Goal: Task Accomplishment & Management: Use online tool/utility

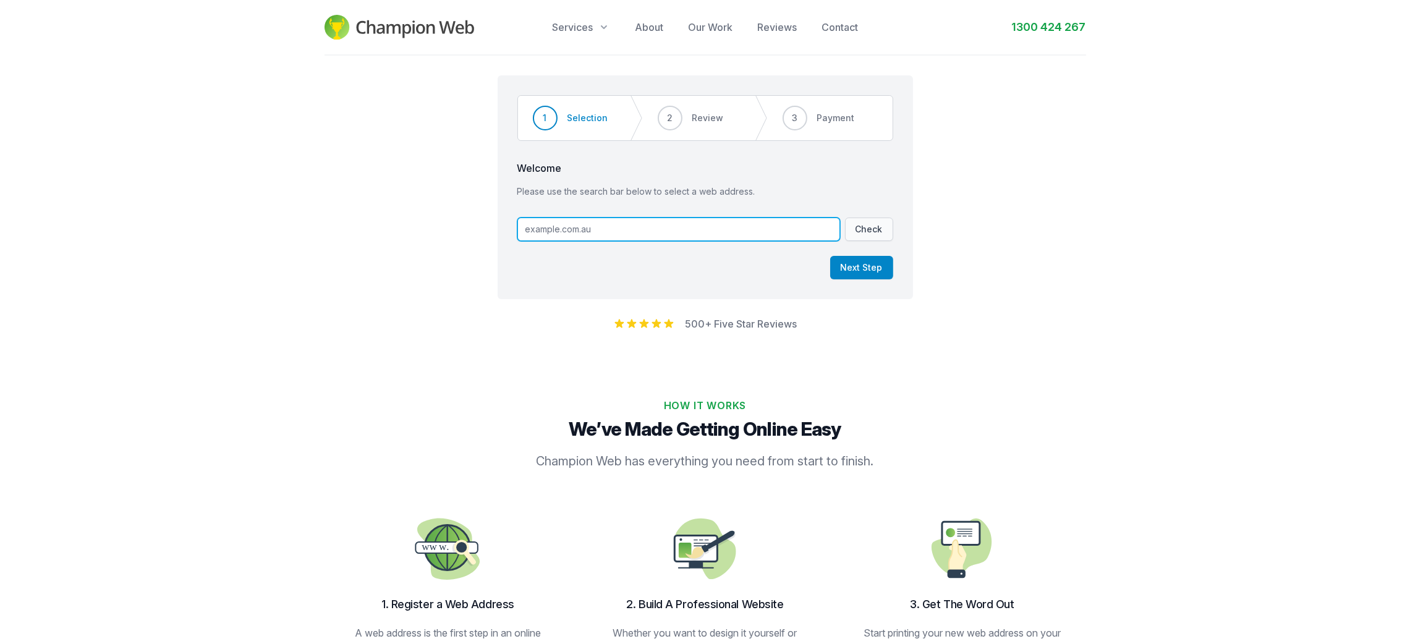
click at [728, 224] on input "text" at bounding box center [678, 229] width 323 height 23
paste input "[DOMAIN_NAME]"
click at [876, 226] on button "Check" at bounding box center [869, 229] width 48 height 23
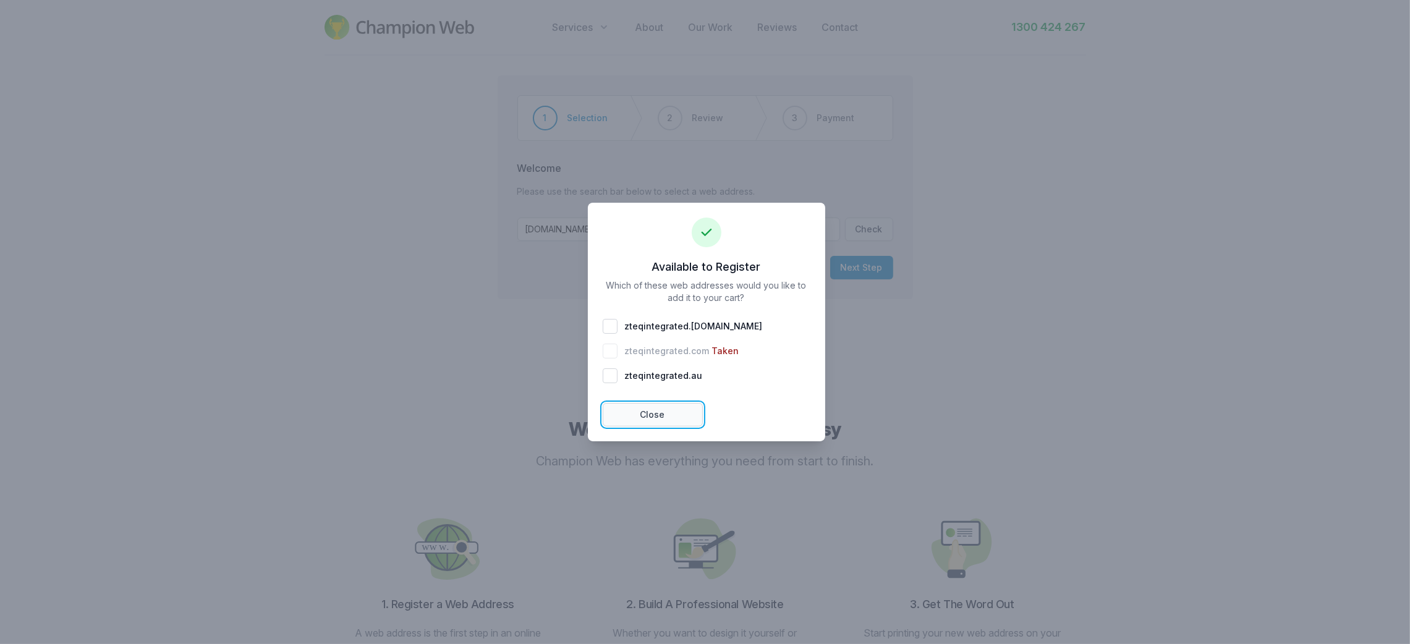
click at [681, 407] on button "Close" at bounding box center [653, 414] width 100 height 23
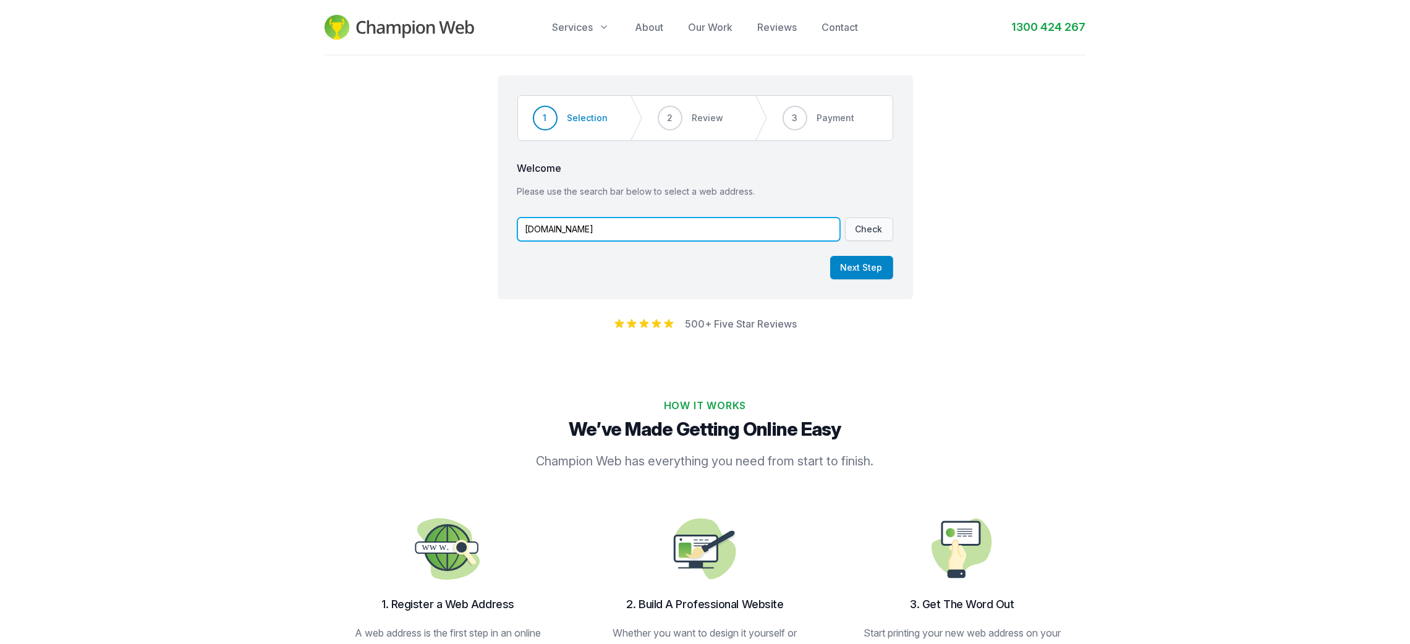
click at [615, 223] on input "[DOMAIN_NAME]" at bounding box center [678, 229] width 323 height 23
paste input "text"
click at [861, 232] on button "Check" at bounding box center [869, 229] width 48 height 23
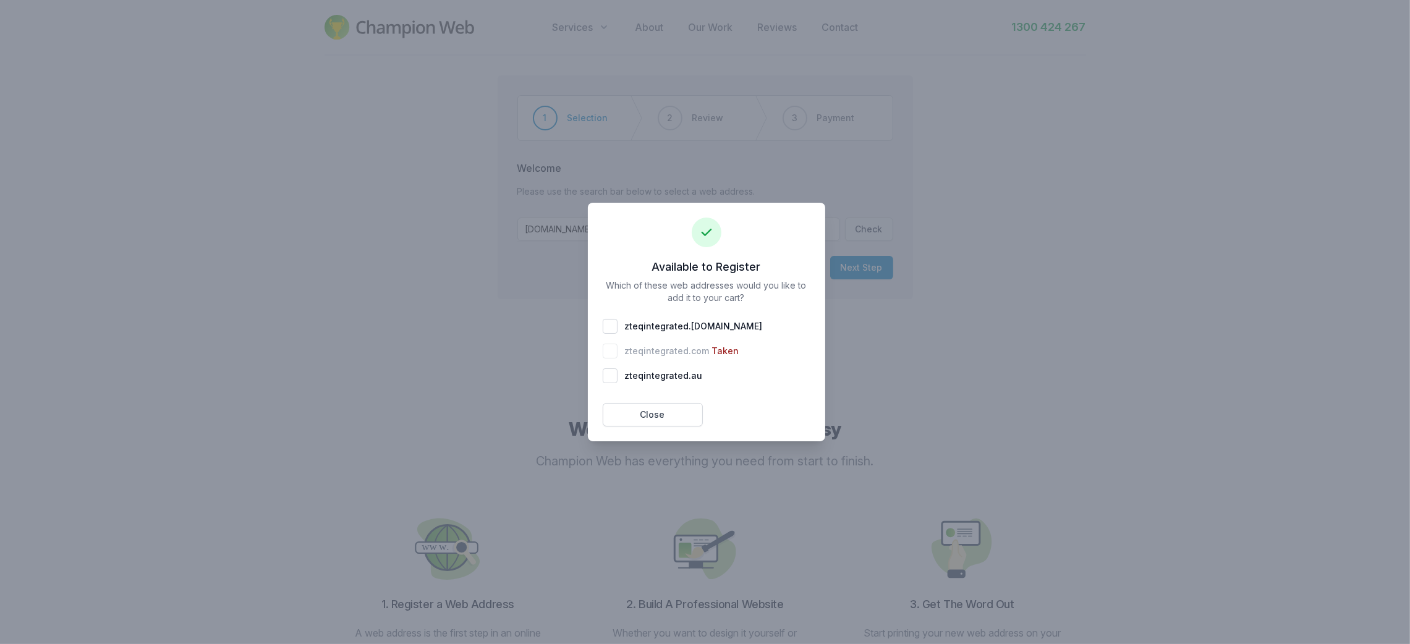
click at [669, 433] on div "Available to Register Which of these web addresses would you like to add it to …" at bounding box center [706, 322] width 237 height 239
click at [666, 421] on button "Close" at bounding box center [653, 414] width 100 height 23
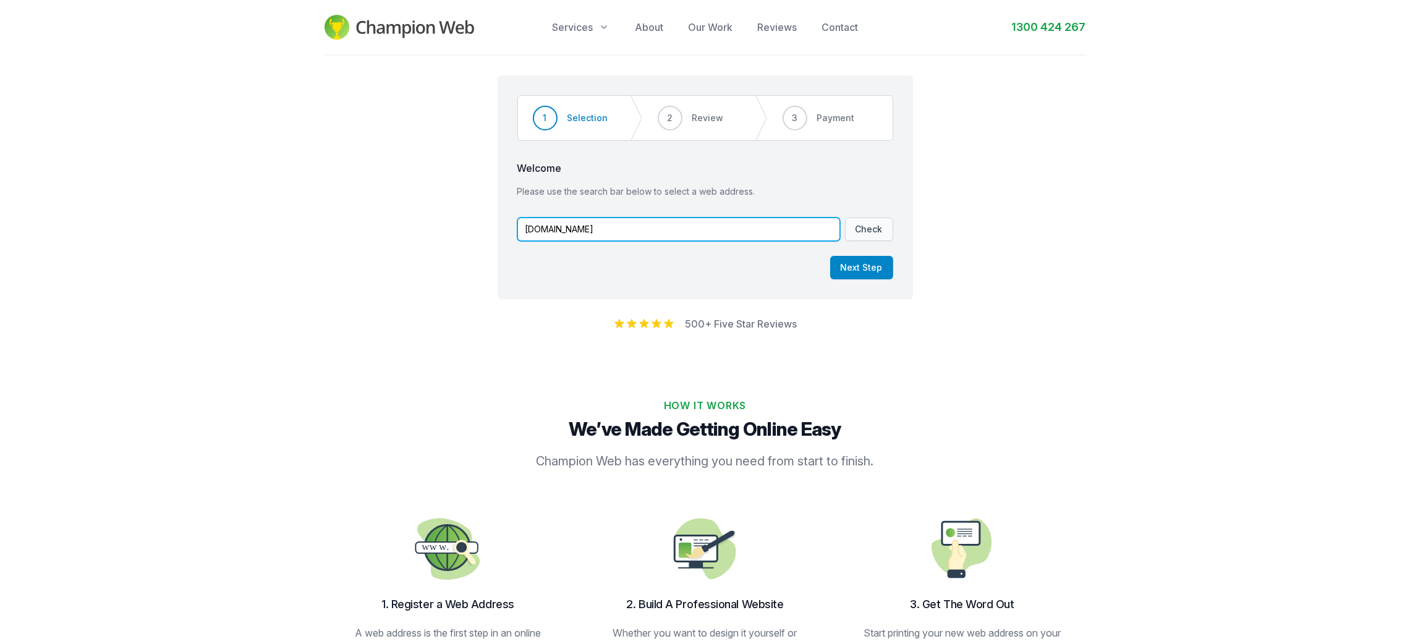
click at [695, 237] on input "[DOMAIN_NAME]" at bounding box center [678, 229] width 323 height 23
paste input "[DOMAIN_NAME]"
click at [630, 232] on input "[DOMAIN_NAME]" at bounding box center [678, 229] width 323 height 23
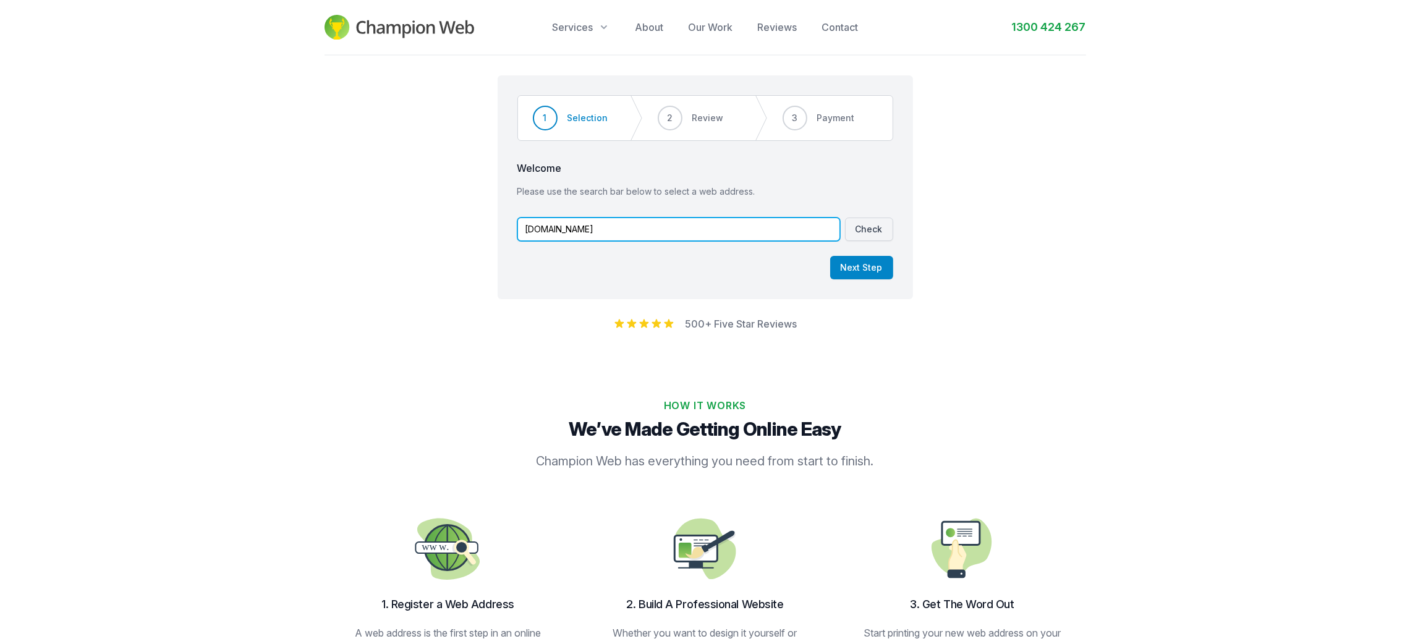
type input "[DOMAIN_NAME]"
click at [863, 221] on button "Check" at bounding box center [869, 229] width 48 height 23
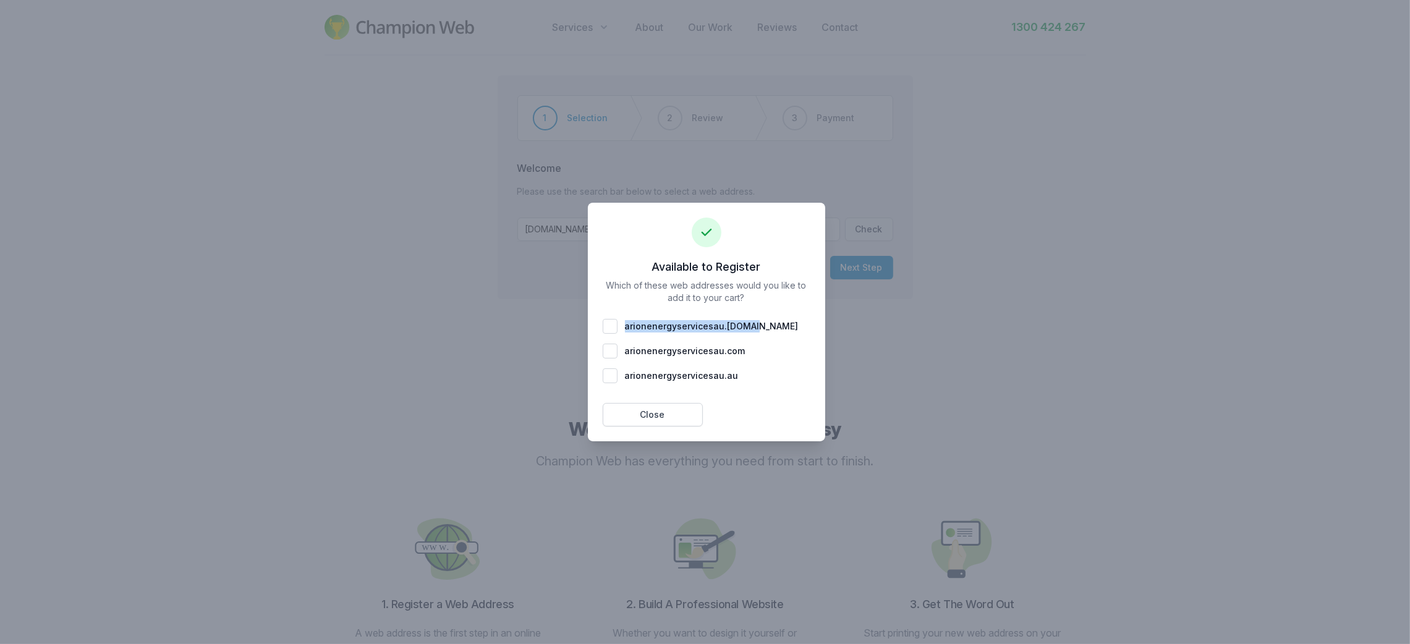
drag, startPoint x: 766, startPoint y: 328, endPoint x: 626, endPoint y: 330, distance: 139.7
click at [626, 330] on div "arionenergyservicesau . [DOMAIN_NAME]" at bounding box center [707, 326] width 208 height 15
click at [609, 334] on div "arionenergyservicesau . [DOMAIN_NAME]" at bounding box center [707, 326] width 208 height 25
checkbox input "false"
